Goal: Task Accomplishment & Management: Manage account settings

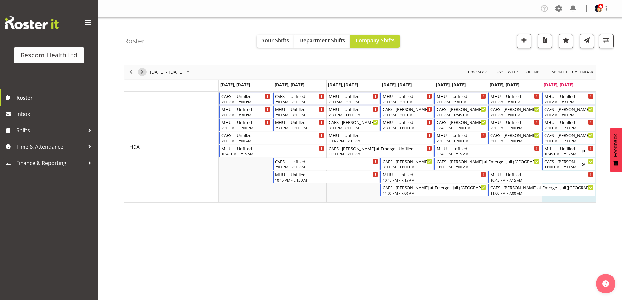
click at [143, 70] on span "Next" at bounding box center [142, 72] width 8 height 8
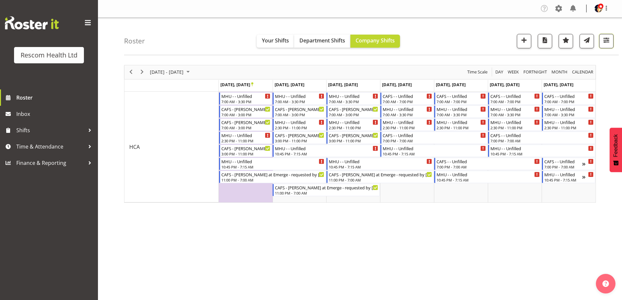
click at [608, 40] on span "button" at bounding box center [606, 40] width 8 height 8
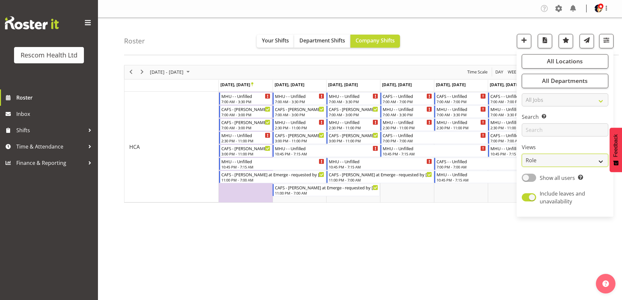
drag, startPoint x: 554, startPoint y: 162, endPoint x: 551, endPoint y: 166, distance: 4.5
click at [554, 163] on select "Staff Role Shift - Horizontal Shift - Vertical Staff - Location" at bounding box center [565, 160] width 87 height 13
select select "staff"
click at [522, 154] on select "Staff Role Shift - Horizontal Shift - Vertical Staff - Location" at bounding box center [565, 160] width 87 height 13
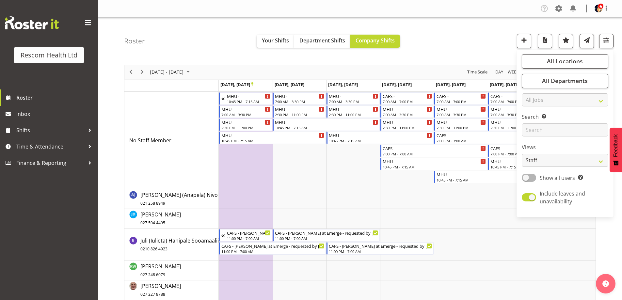
click at [482, 44] on div "Roster Your Shifts Department Shifts Company Shifts All Locations Clear CAFS [G…" at bounding box center [371, 37] width 495 height 38
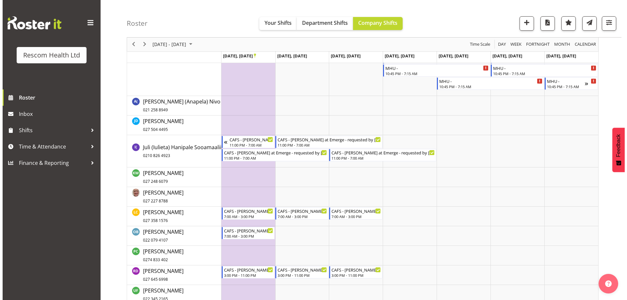
scroll to position [131, 0]
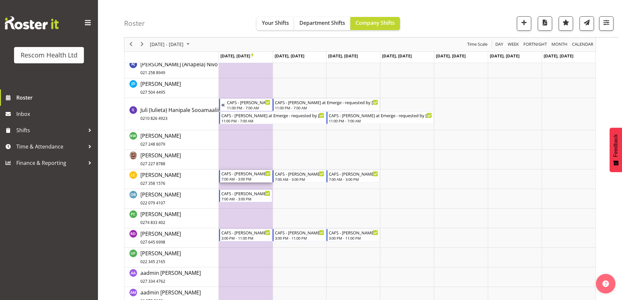
click at [229, 178] on div "7:00 AM - 3:00 PM" at bounding box center [246, 178] width 50 height 5
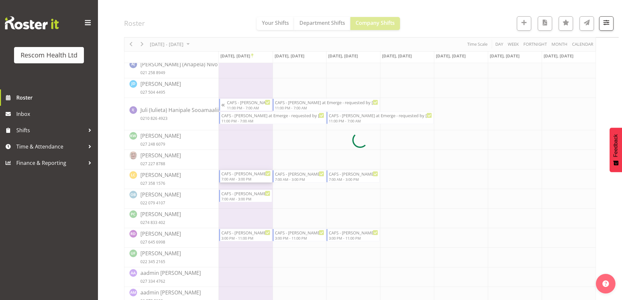
select select
select select "8"
select select "2025"
select select "7"
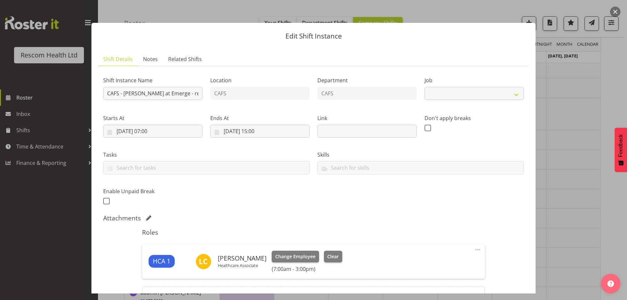
select select "4188"
click at [150, 133] on input "[DATE] 07:00" at bounding box center [152, 131] width 99 height 13
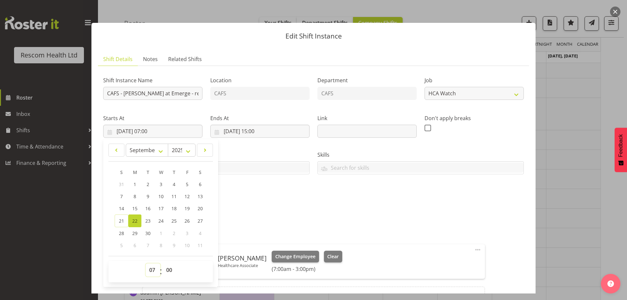
click at [155, 270] on select "00 01 02 03 04 05 06 07 08 09 10 11 12 13 14 15 16 17 18 19 20 21 22 23" at bounding box center [153, 270] width 15 height 13
select select "8"
click at [146, 264] on select "00 01 02 03 04 05 06 07 08 09 10 11 12 13 14 15 16 17 18 19 20 21 22 23" at bounding box center [153, 270] width 15 height 13
type input "[DATE] 08:00"
click at [170, 269] on select "00 01 02 03 04 05 06 07 08 09 10 11 12 13 14 15 16 17 18 19 20 21 22 23 24 25 2…" at bounding box center [170, 270] width 15 height 13
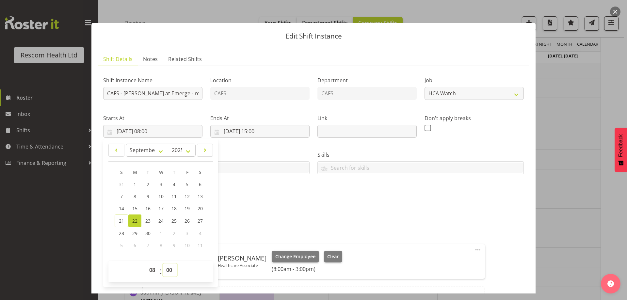
select select "30"
click at [163, 264] on select "00 01 02 03 04 05 06 07 08 09 10 11 12 13 14 15 16 17 18 19 20 21 22 23 24 25 2…" at bounding box center [170, 270] width 15 height 13
type input "[DATE] 08:30"
drag, startPoint x: 252, startPoint y: 197, endPoint x: 289, endPoint y: 212, distance: 39.6
click at [253, 197] on div "Shift Instance Name CAFS - [PERSON_NAME] at Emerge - requested by [PERSON_NAME]…" at bounding box center [313, 138] width 428 height 143
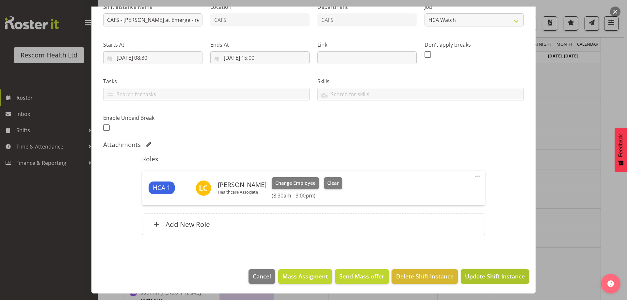
click at [474, 273] on span "Update Shift Instance" at bounding box center [495, 276] width 60 height 8
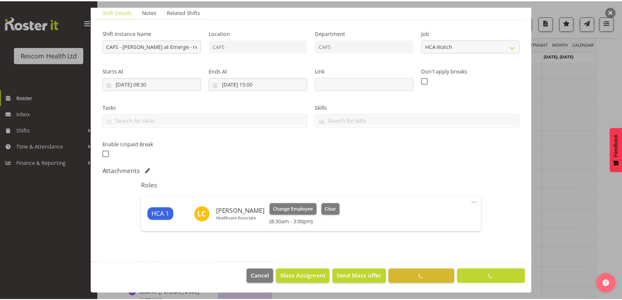
scroll to position [91, 0]
